Goal: Use online tool/utility: Utilize a website feature to perform a specific function

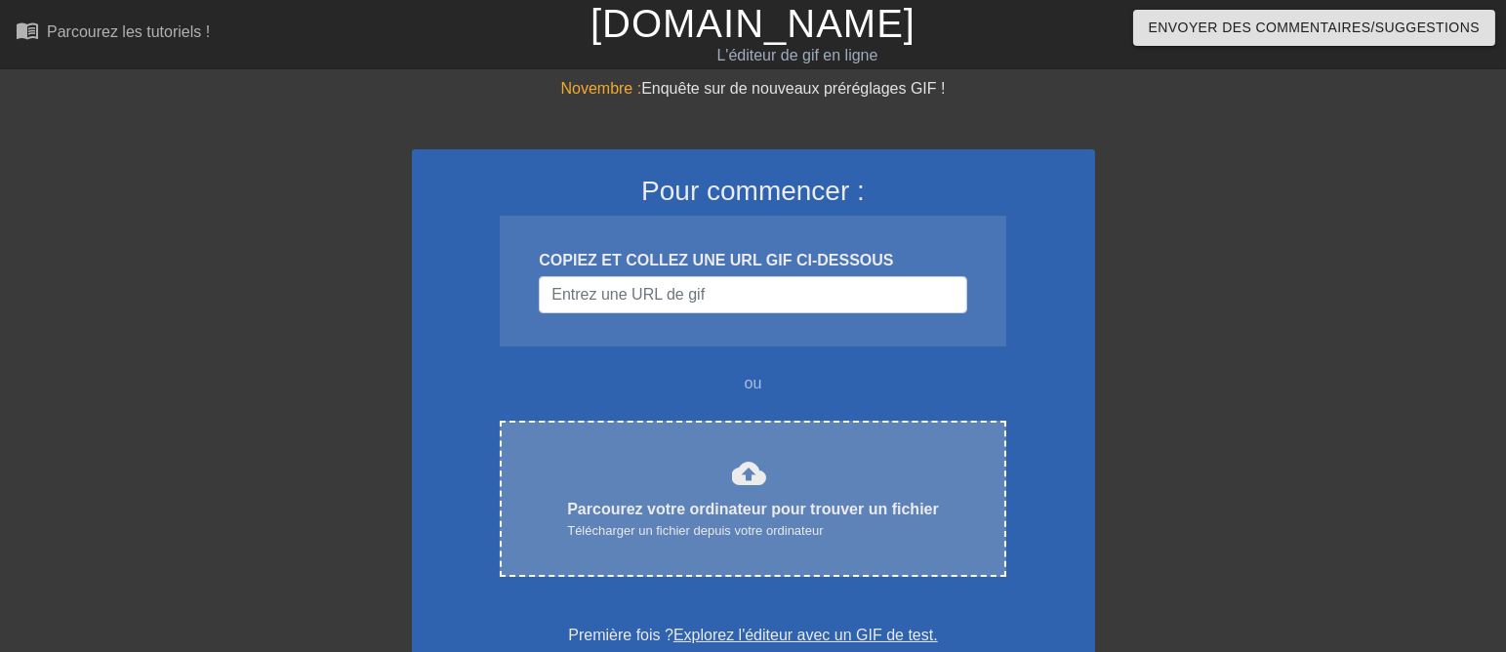
click at [732, 491] on font "cloud_upload" at bounding box center [749, 473] width 35 height 35
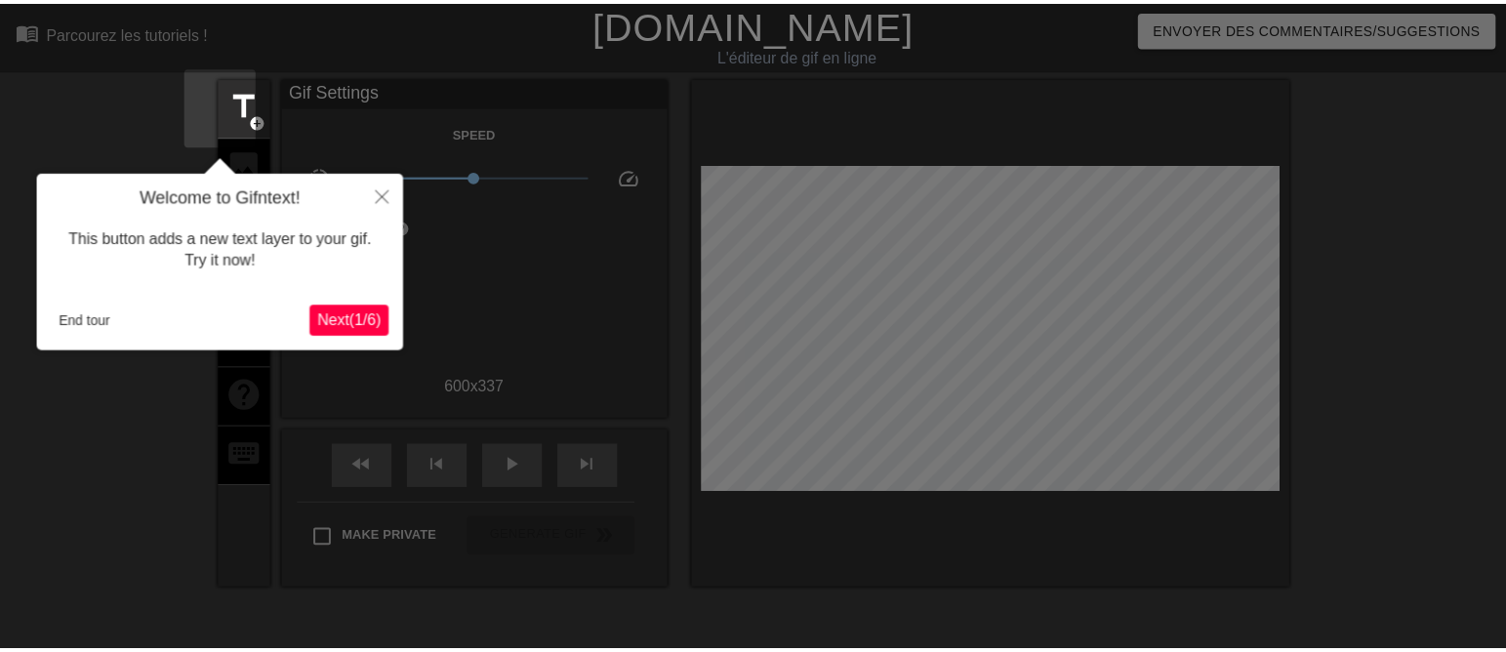
scroll to position [47, 0]
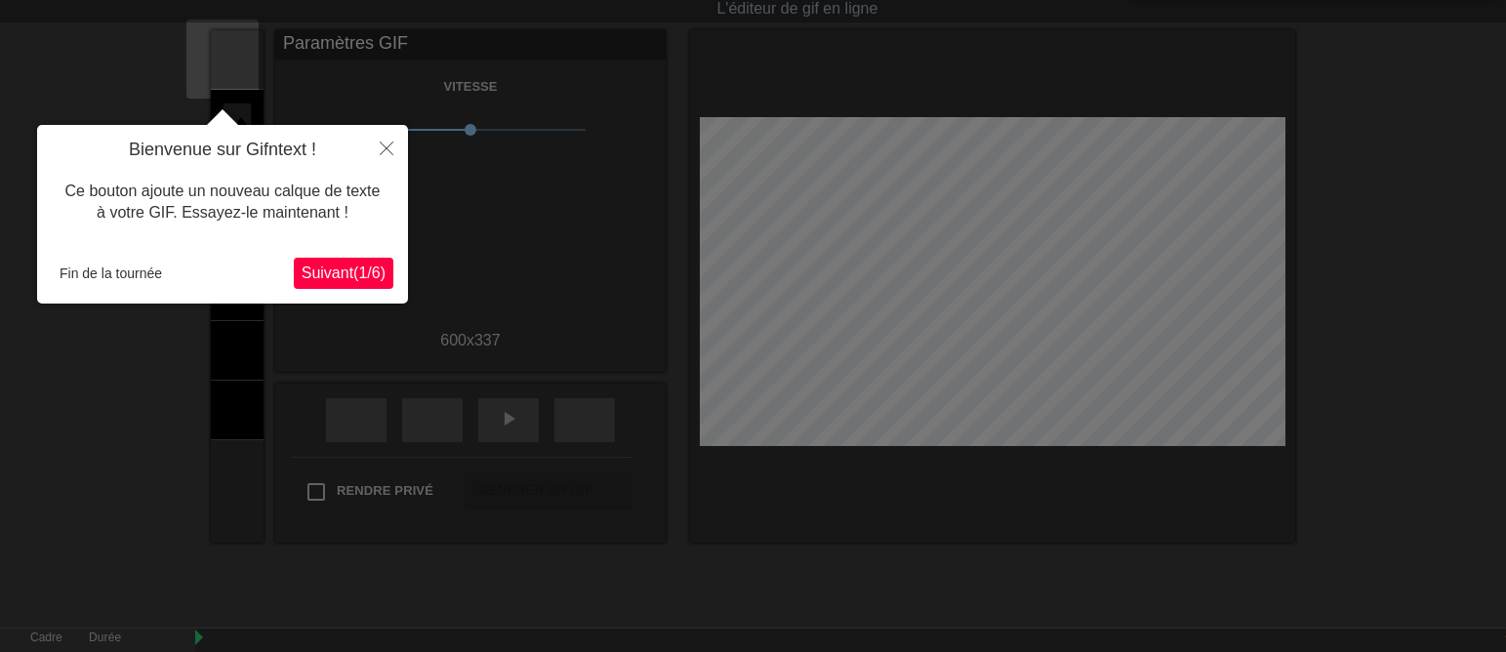
click at [319, 264] on font "Suivant" at bounding box center [328, 272] width 52 height 17
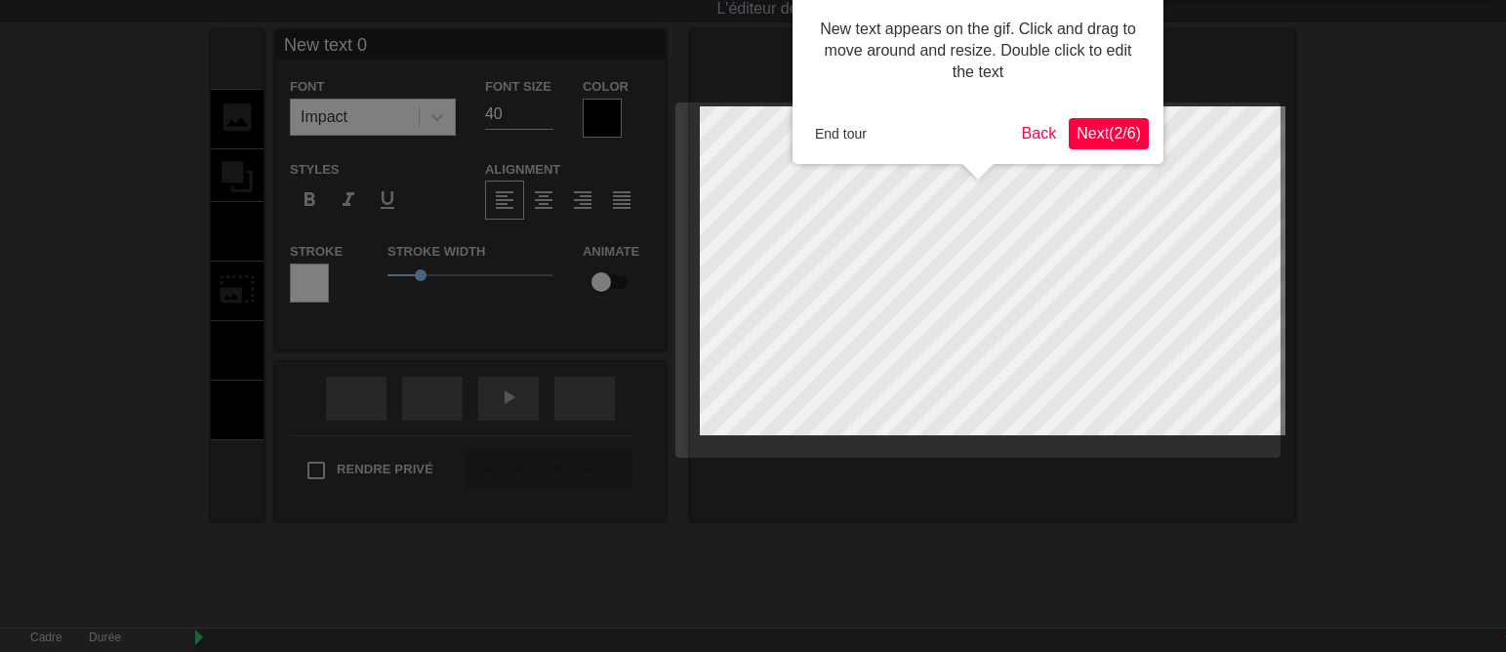
scroll to position [0, 0]
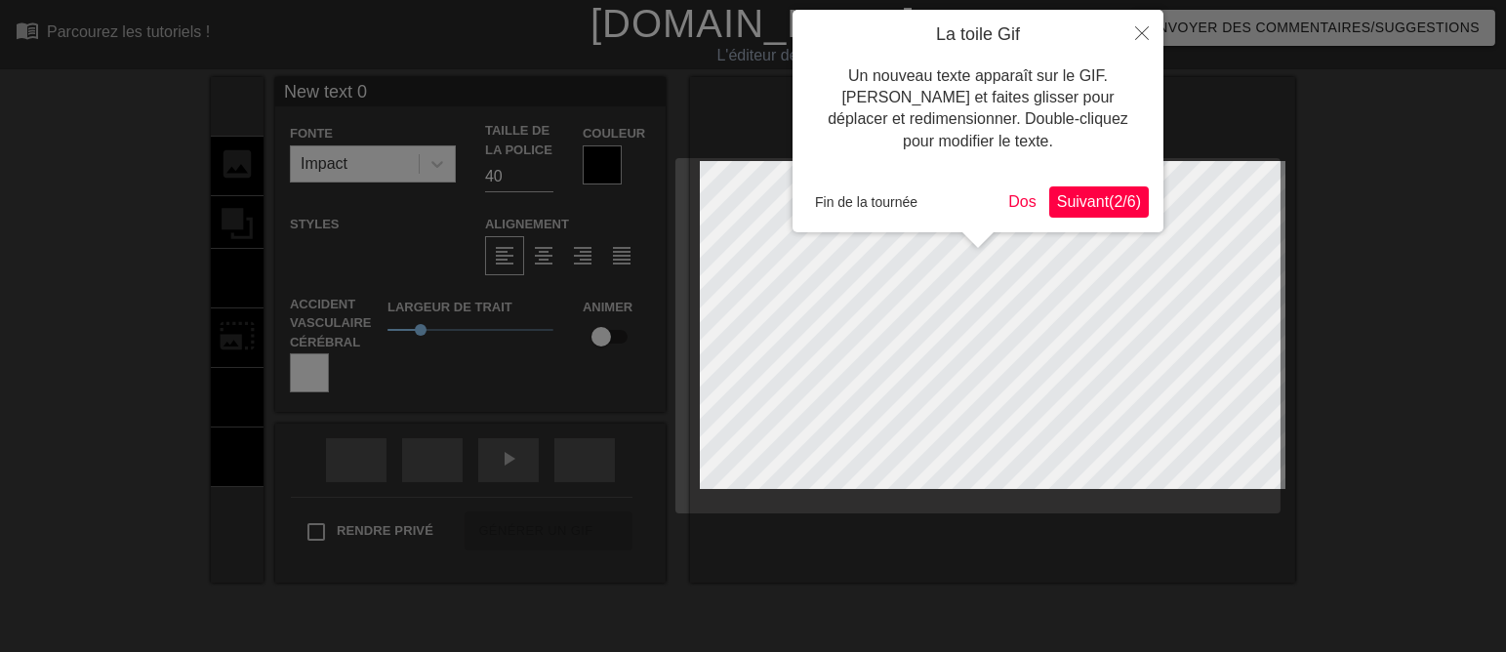
click at [1057, 194] on font "Suivant" at bounding box center [1083, 201] width 52 height 17
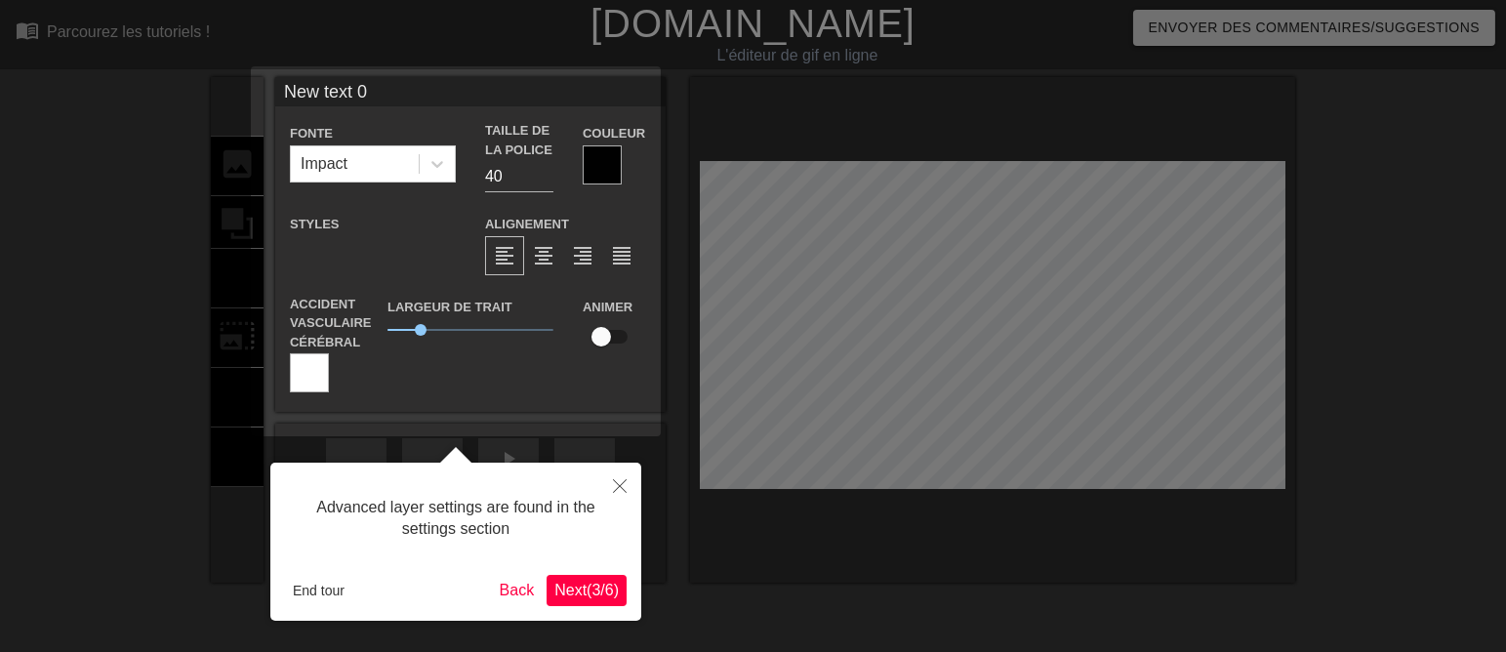
scroll to position [47, 0]
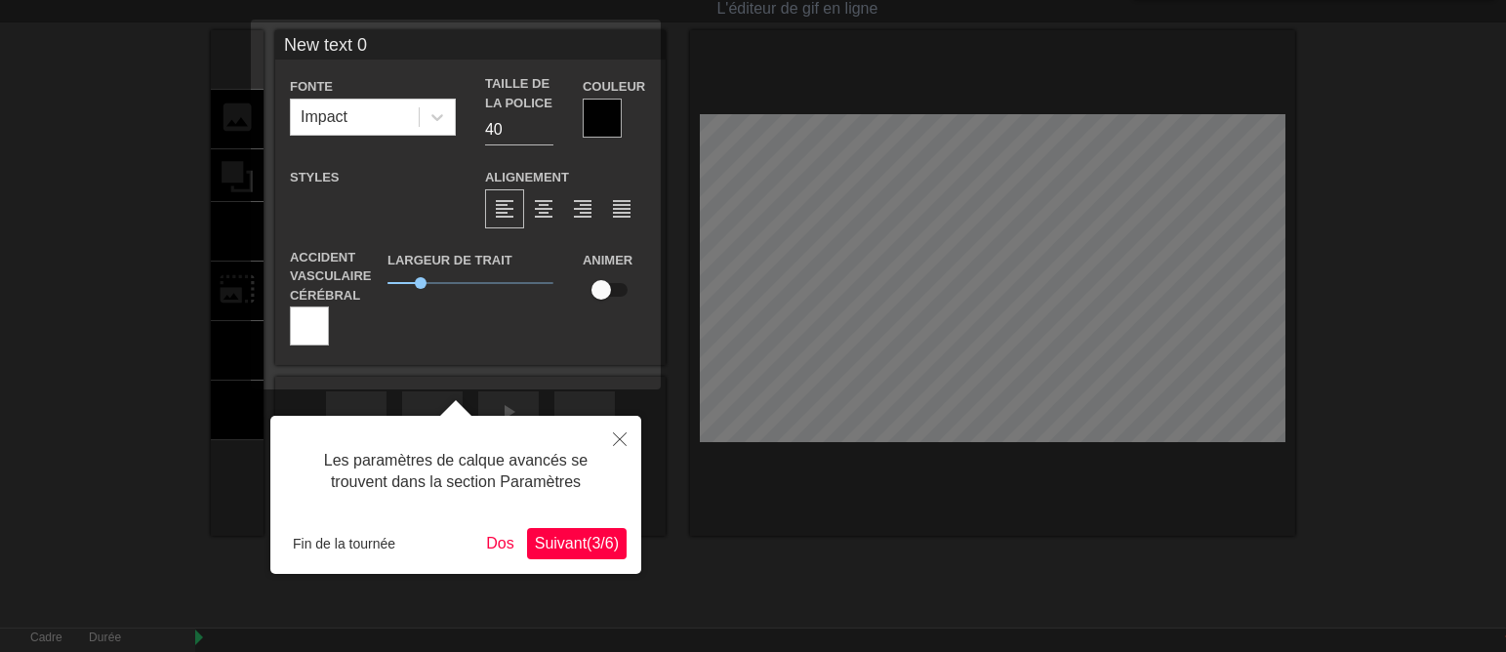
click at [550, 538] on font "Suivant" at bounding box center [561, 543] width 52 height 17
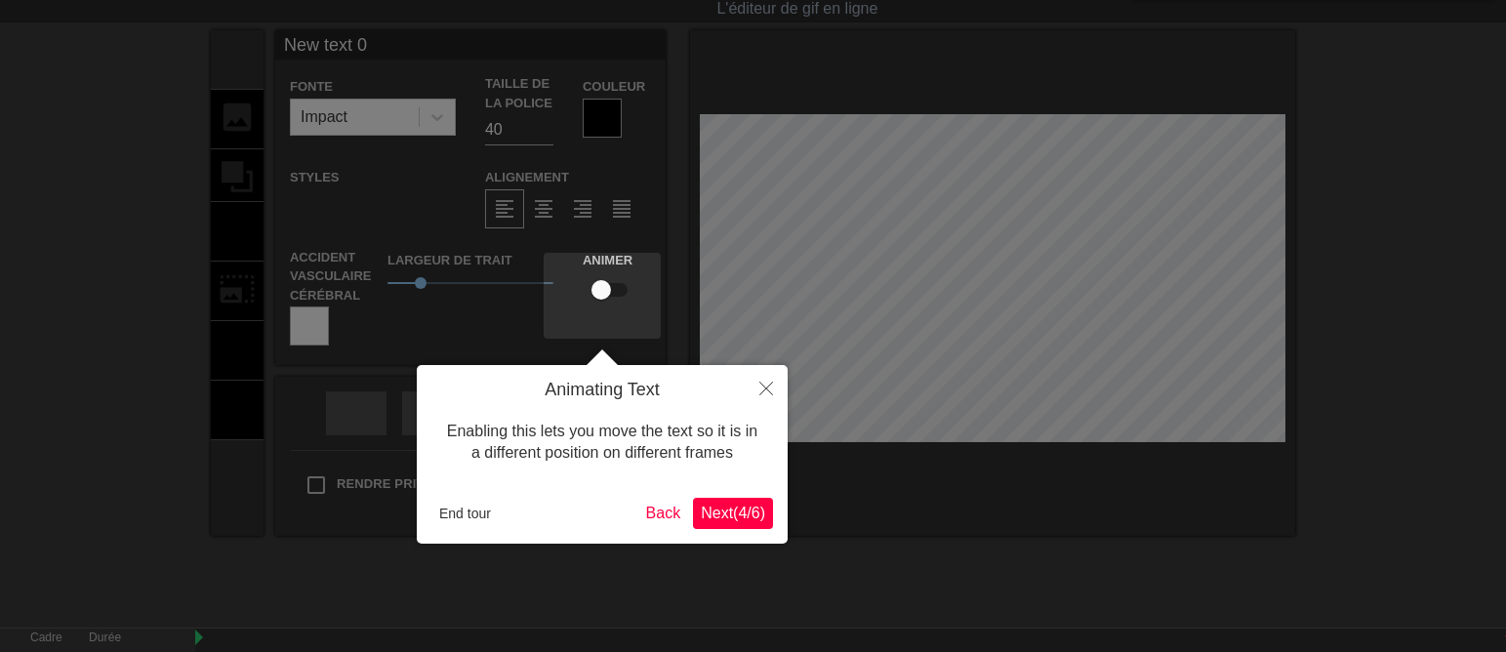
scroll to position [0, 0]
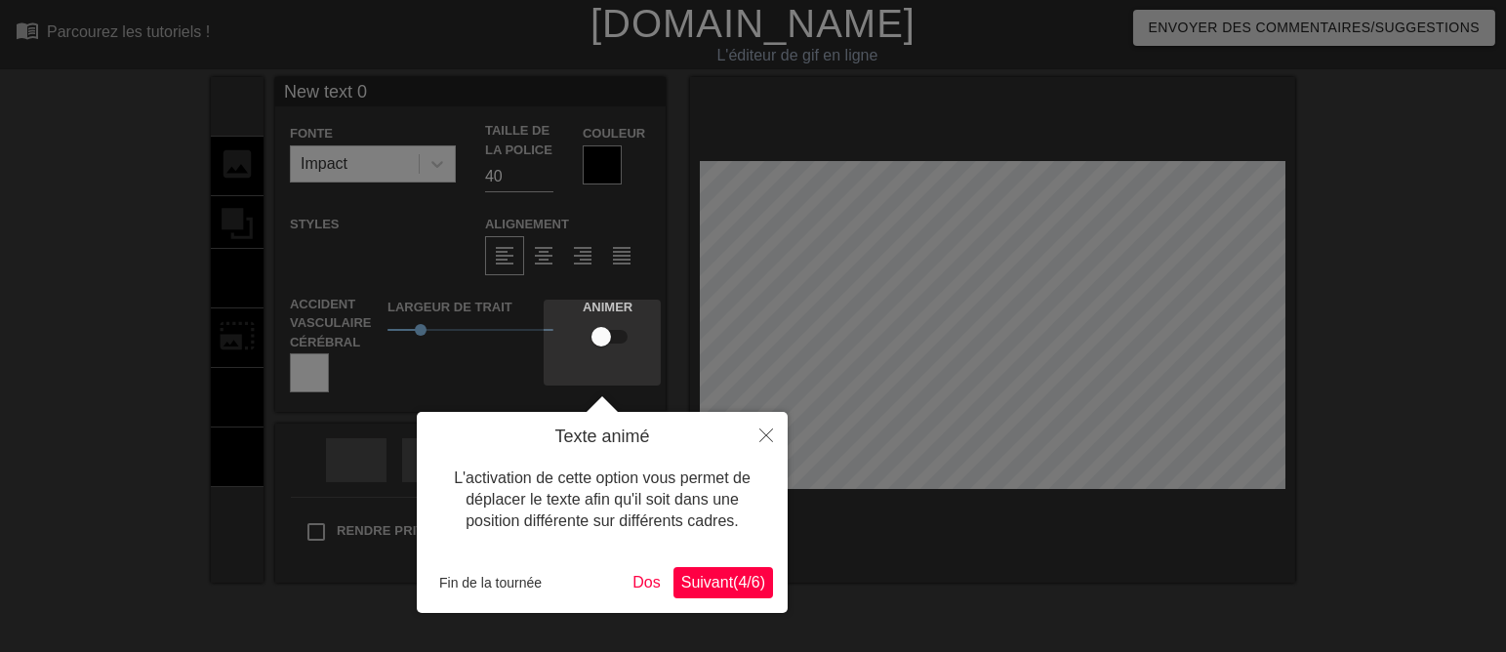
click at [685, 581] on font "Suivant" at bounding box center [707, 582] width 52 height 17
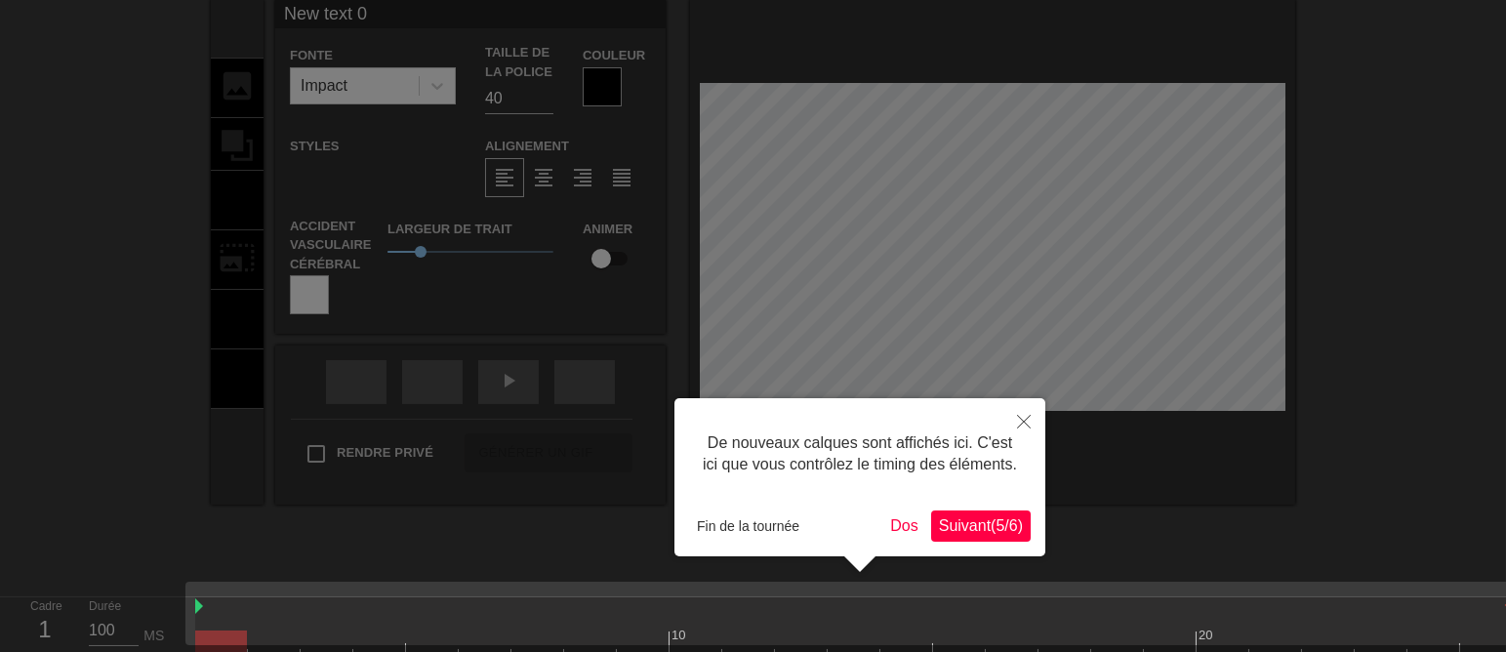
click at [946, 521] on font "Suivant" at bounding box center [965, 525] width 52 height 17
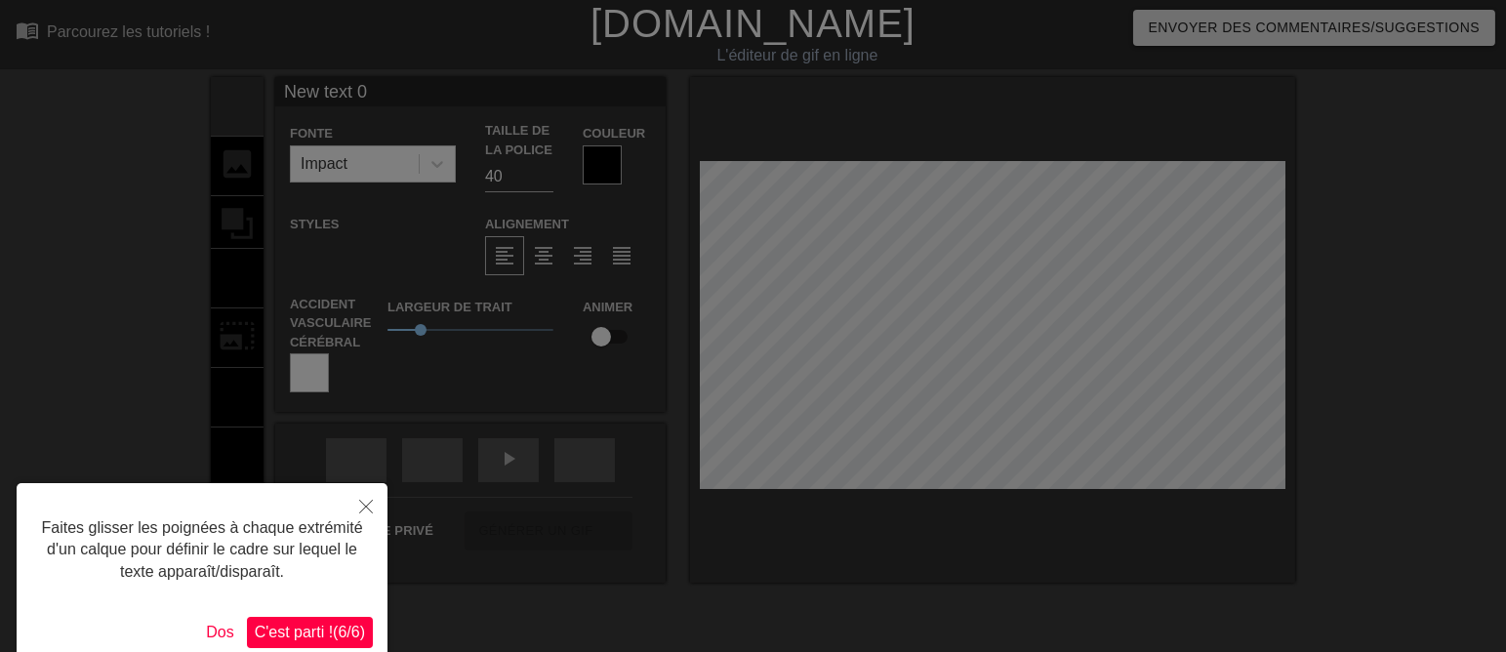
click at [321, 628] on span "C'est parti ! ( 6 / 6 )" at bounding box center [310, 632] width 110 height 17
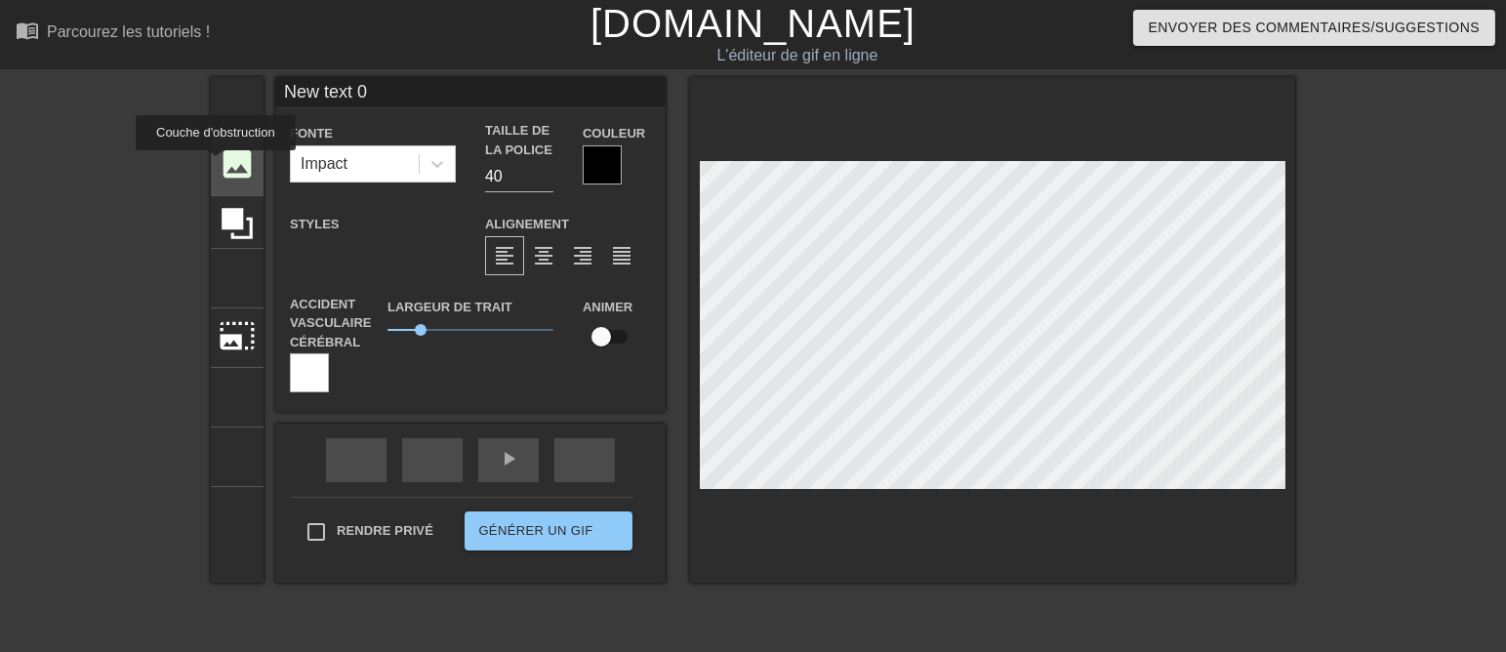
click at [219, 164] on font "image" at bounding box center [237, 163] width 37 height 37
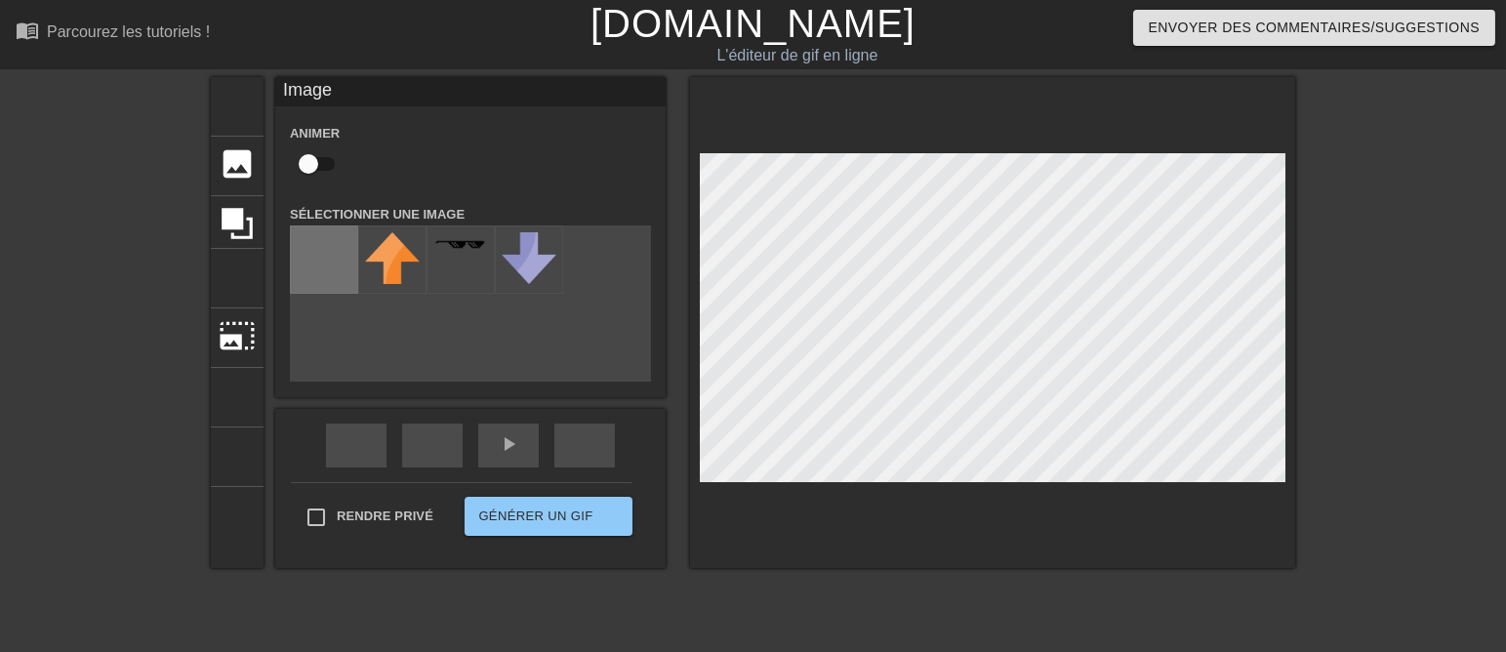
click at [318, 259] on input "file" at bounding box center [324, 259] width 66 height 66
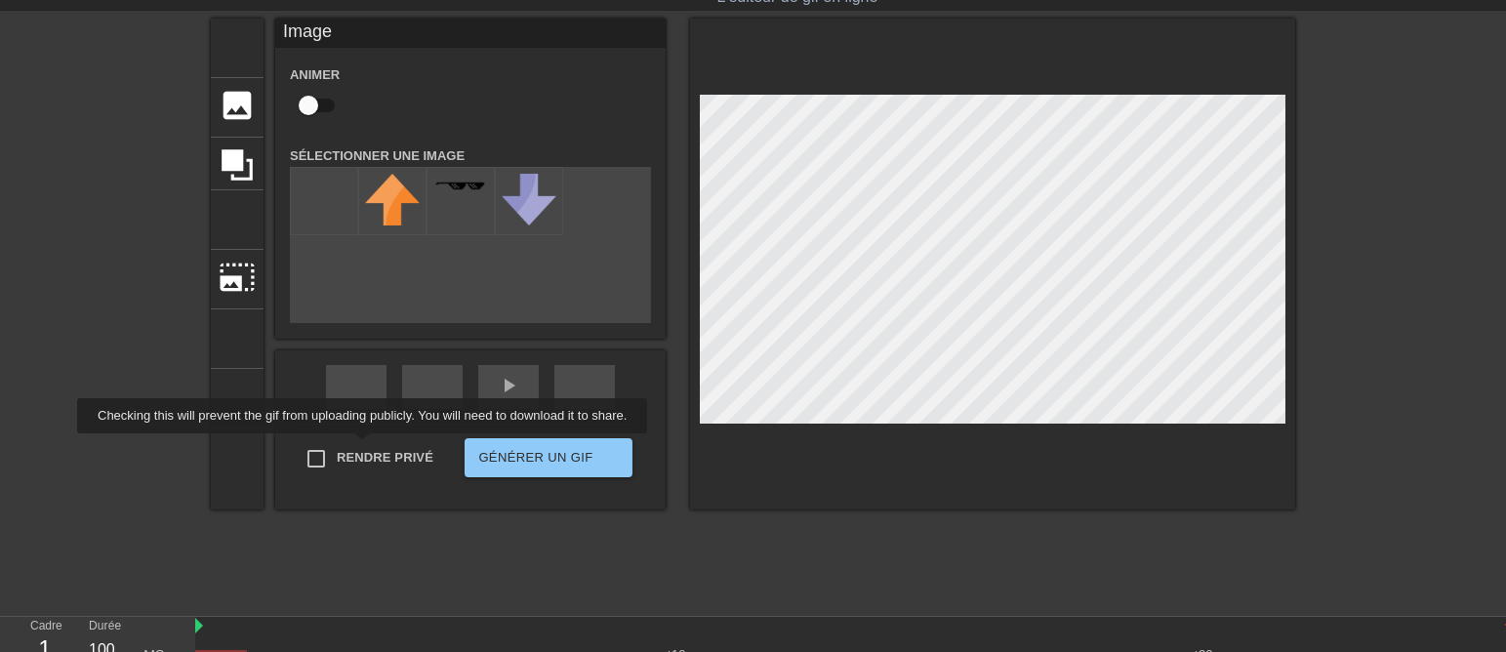
scroll to position [91, 0]
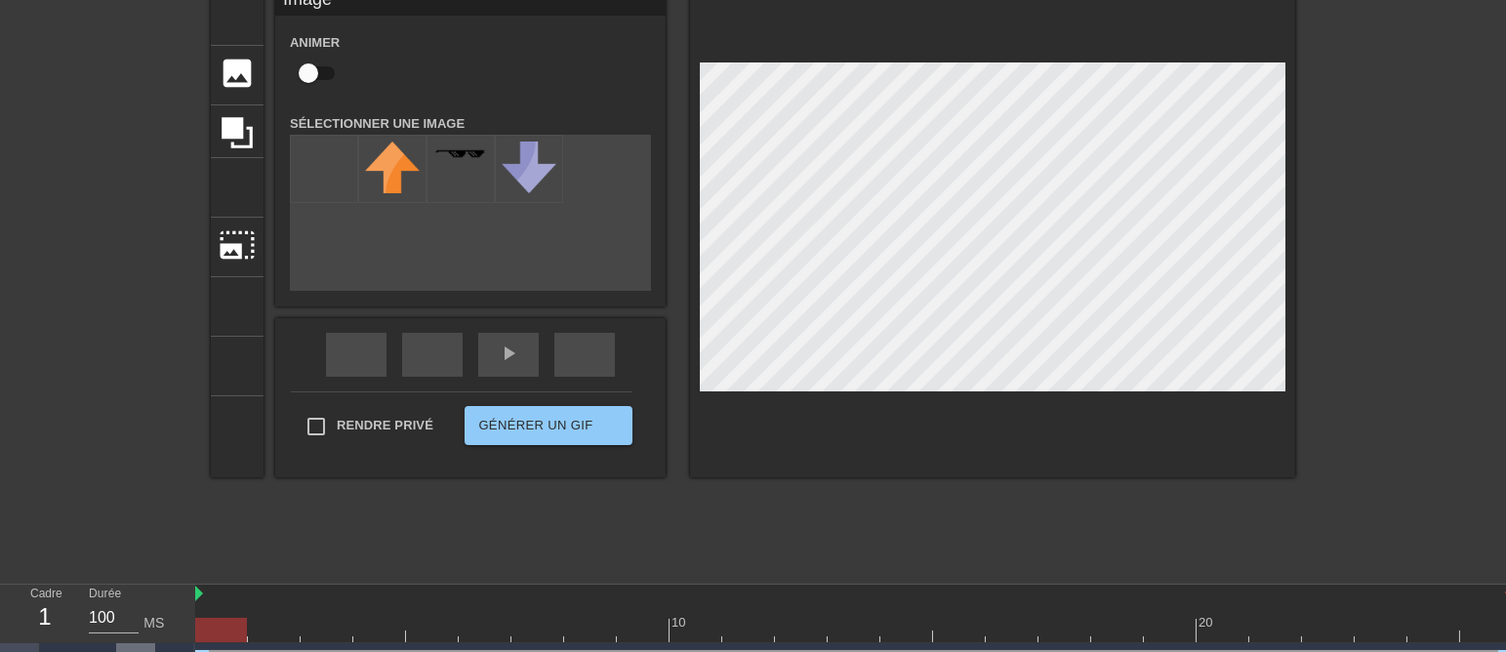
click at [148, 643] on div at bounding box center [135, 664] width 39 height 43
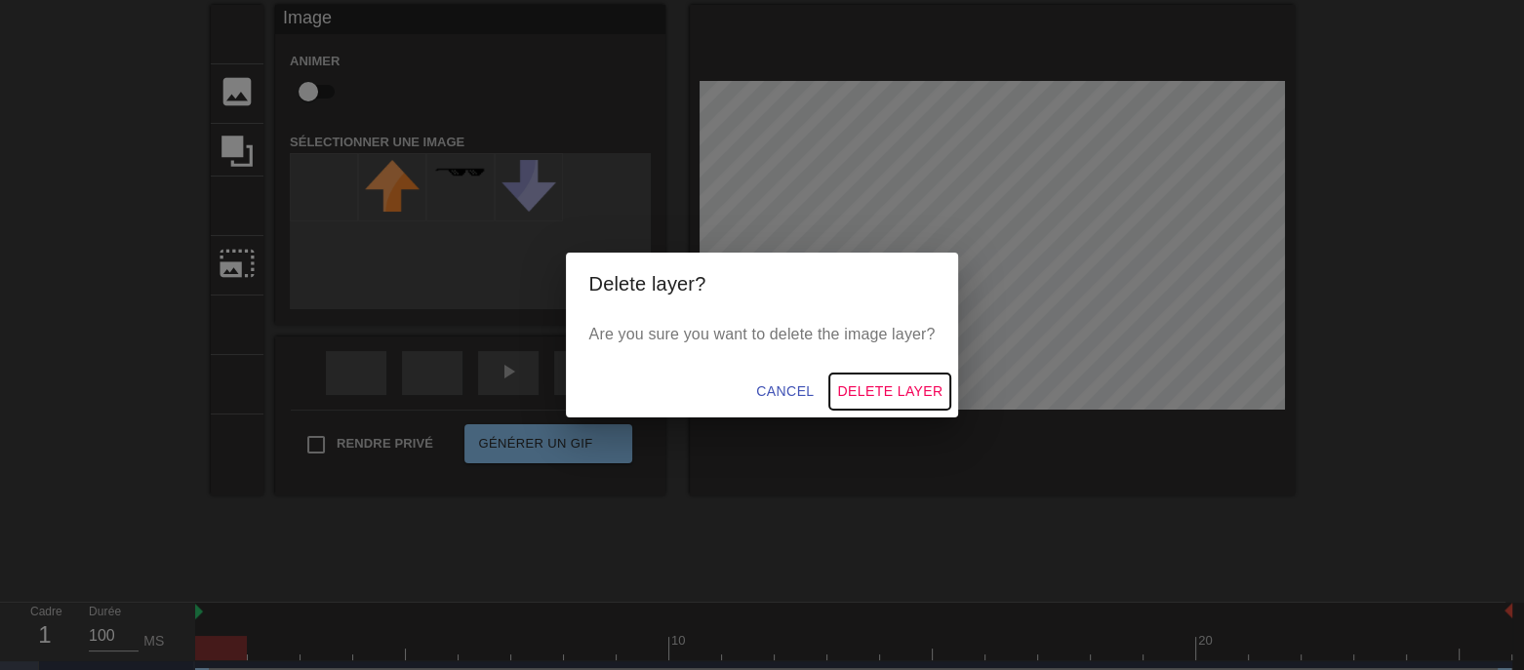
click at [908, 391] on span "Delete Layer" at bounding box center [889, 392] width 105 height 24
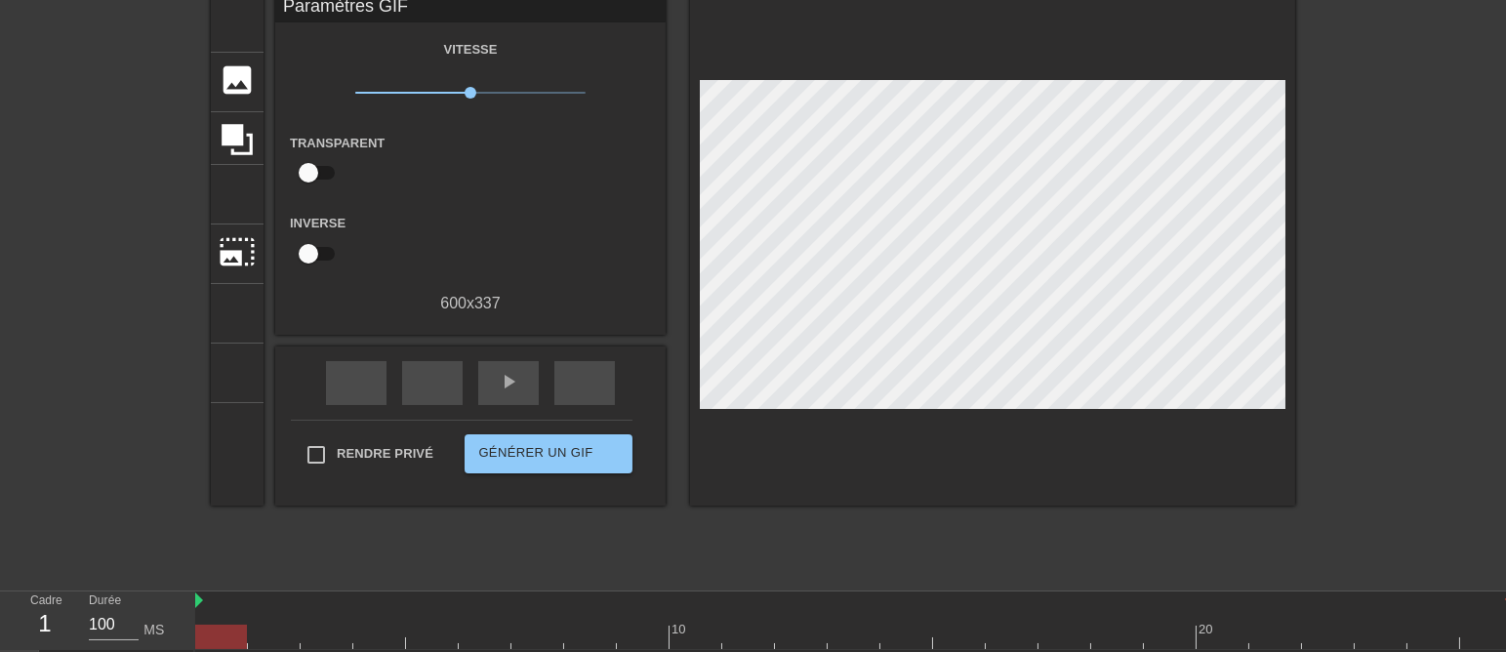
scroll to position [86, 0]
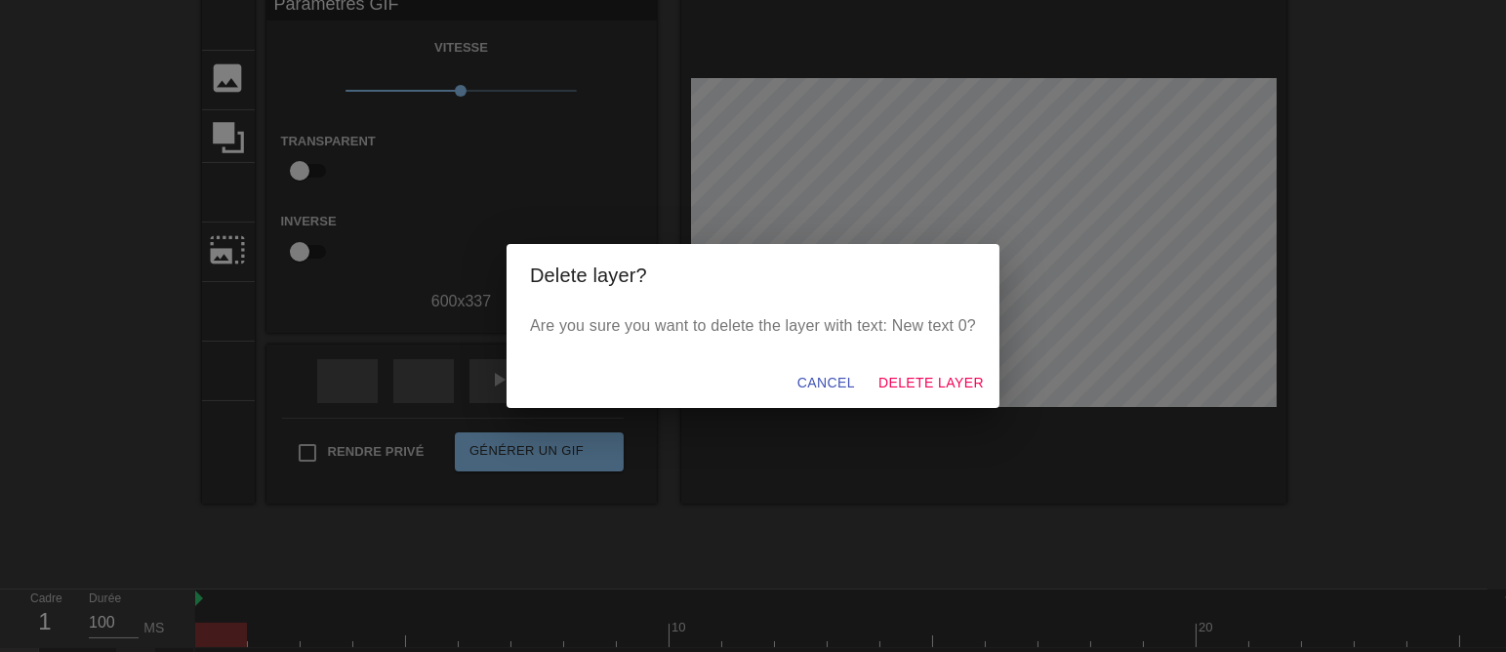
scroll to position [67, 0]
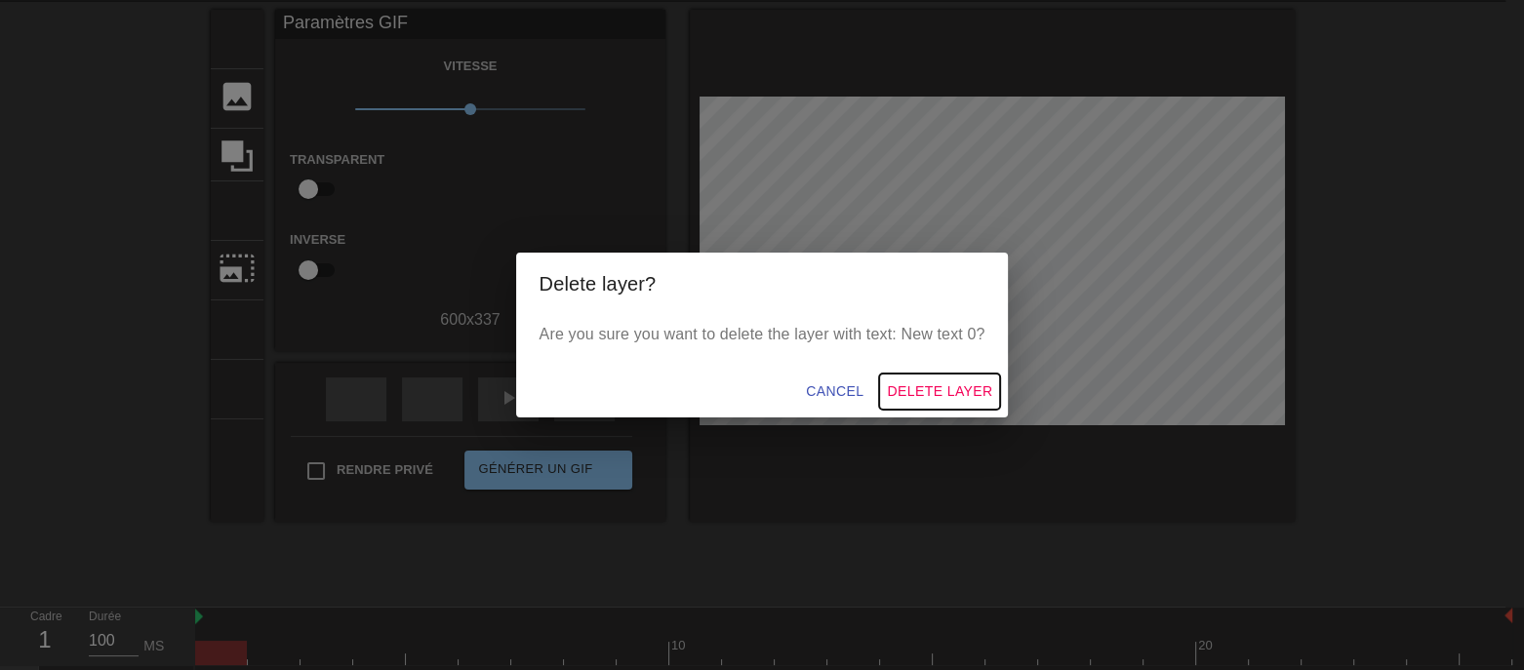
click at [980, 404] on span "Delete Layer" at bounding box center [939, 392] width 105 height 24
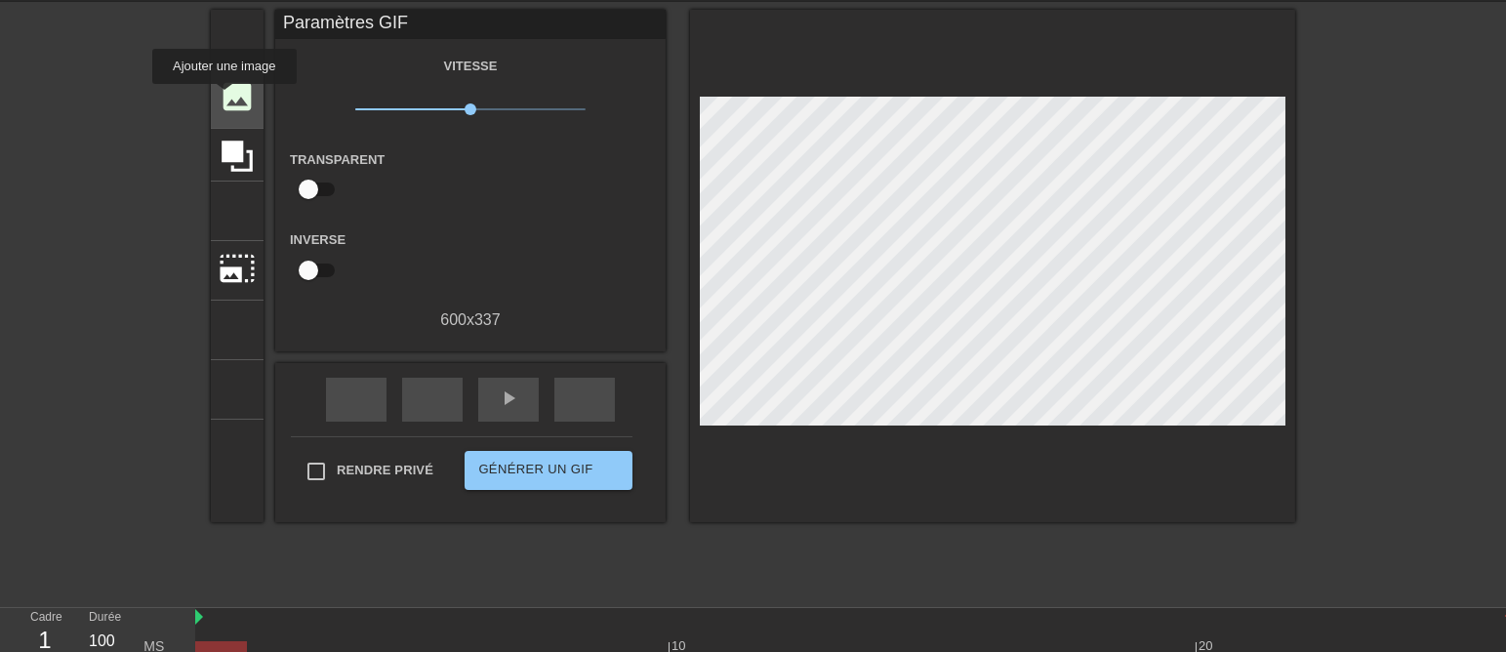
click at [224, 98] on font "image" at bounding box center [237, 96] width 37 height 37
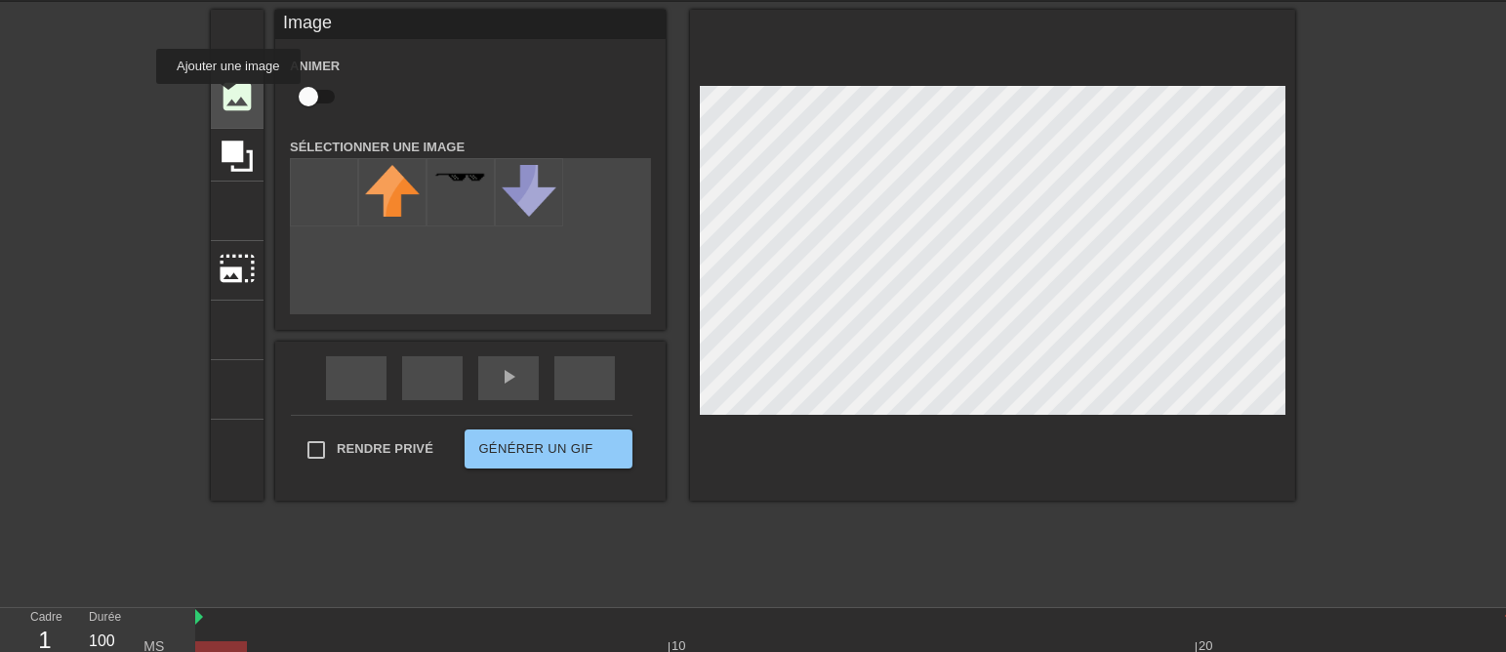
scroll to position [47, 0]
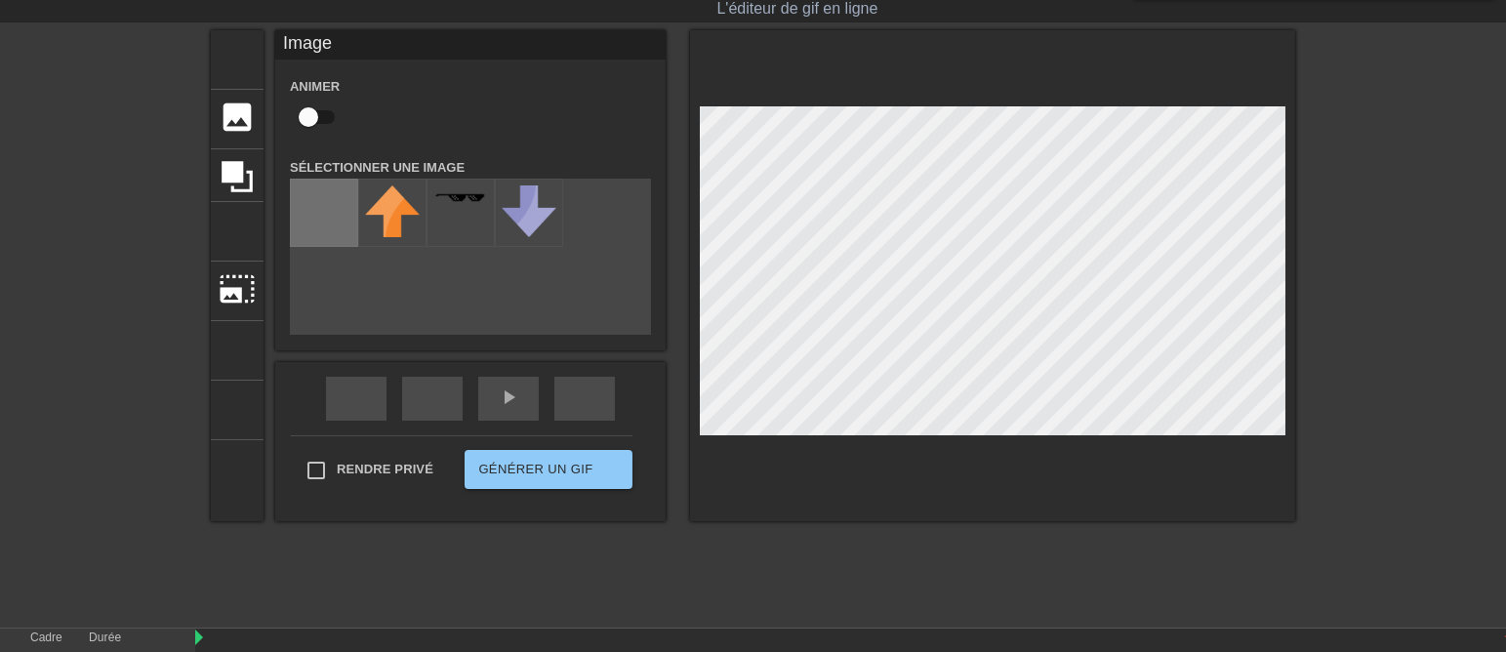
click at [313, 224] on input "file" at bounding box center [324, 213] width 66 height 66
type input "C:\fakepath\6fu8cob2sa4.gif"
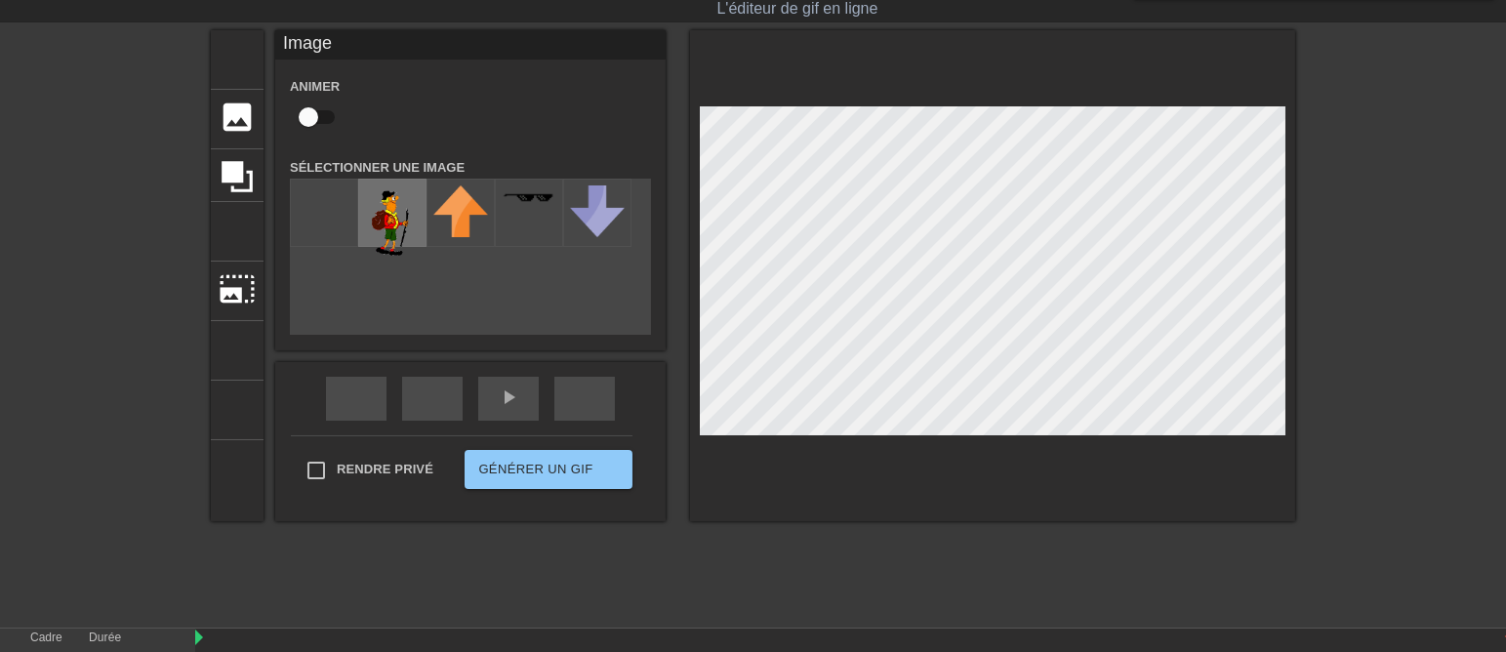
click at [381, 232] on img at bounding box center [392, 222] width 55 height 75
